Goal: Information Seeking & Learning: Check status

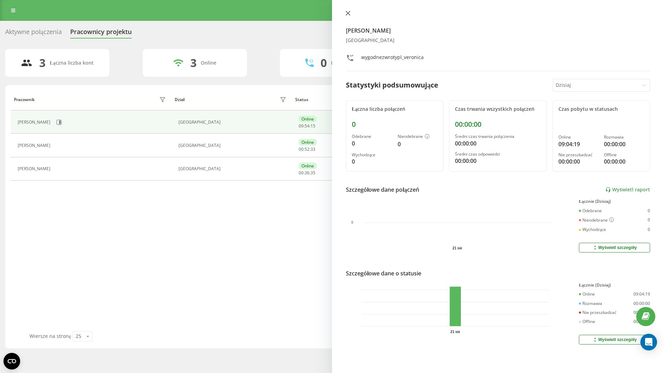
click at [347, 14] on icon at bounding box center [348, 13] width 4 height 4
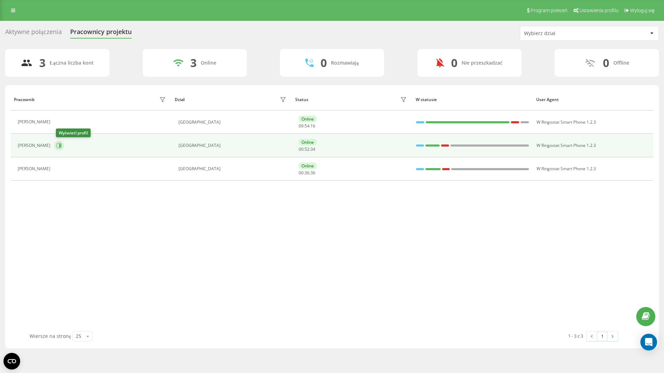
click at [59, 144] on icon at bounding box center [59, 146] width 6 height 6
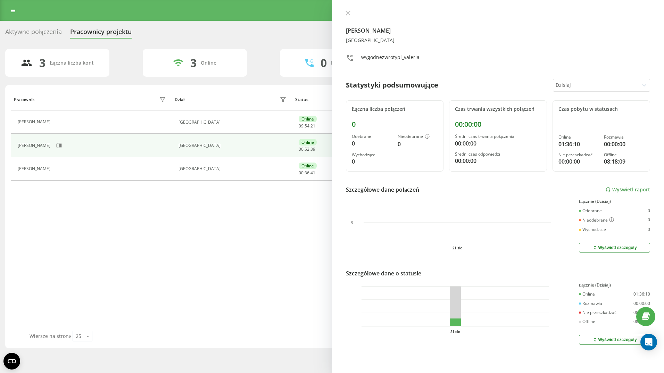
click at [347, 9] on div "[PERSON_NAME] [GEOGRAPHIC_DATA] wygodnezwrotypl_valeria Statystyki podsumowując…" at bounding box center [498, 186] width 332 height 373
click at [347, 13] on icon at bounding box center [347, 13] width 5 height 5
